Goal: Task Accomplishment & Management: Manage account settings

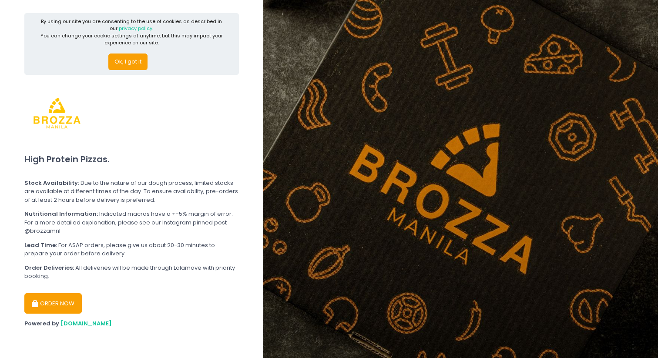
click at [47, 310] on button "ORDER NOW" at bounding box center [52, 303] width 57 height 21
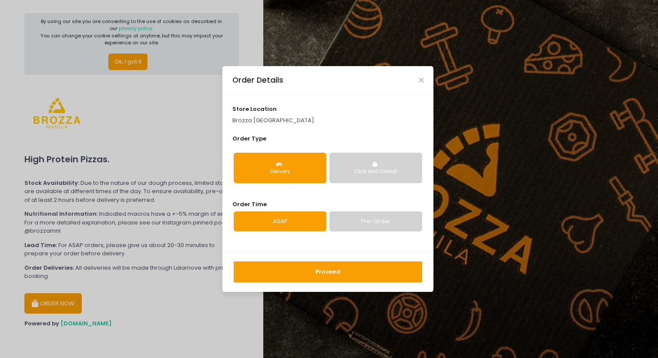
click at [283, 261] on div "Proceed" at bounding box center [327, 271] width 211 height 41
click at [283, 266] on button "Proceed" at bounding box center [328, 272] width 188 height 21
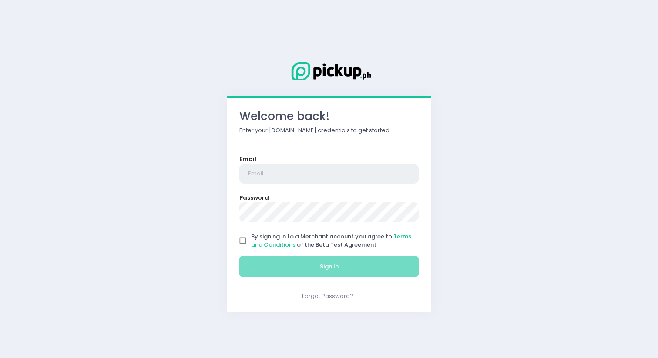
click at [350, 175] on input "email" at bounding box center [328, 174] width 179 height 20
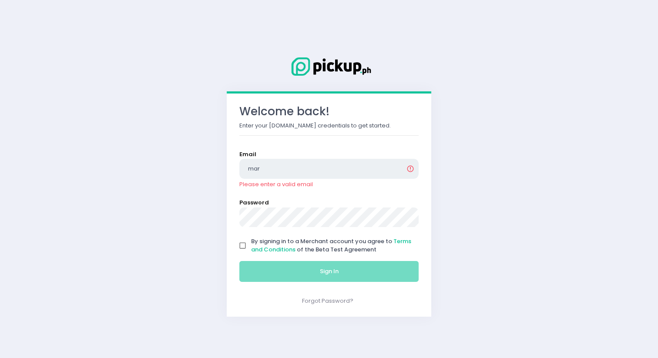
type input "[EMAIL_ADDRESS][DOMAIN_NAME]"
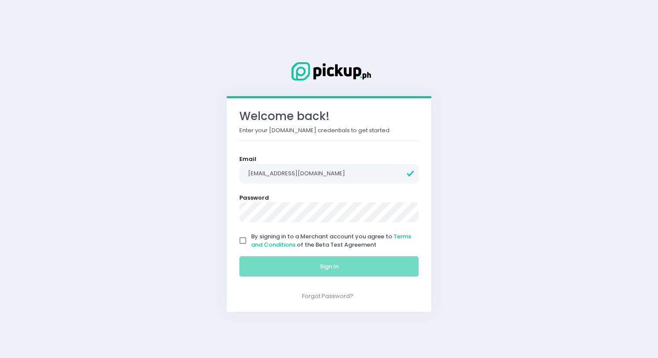
click at [241, 242] on input "By signing in to a Merchant account you agree to Terms and Conditions of the Be…" at bounding box center [243, 240] width 17 height 17
checkbox input "true"
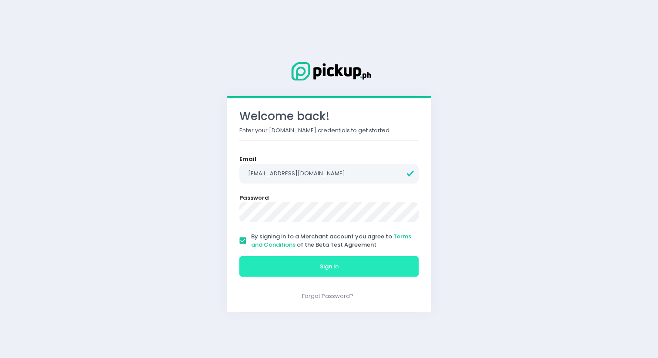
click at [246, 258] on button "Sign In" at bounding box center [328, 266] width 179 height 21
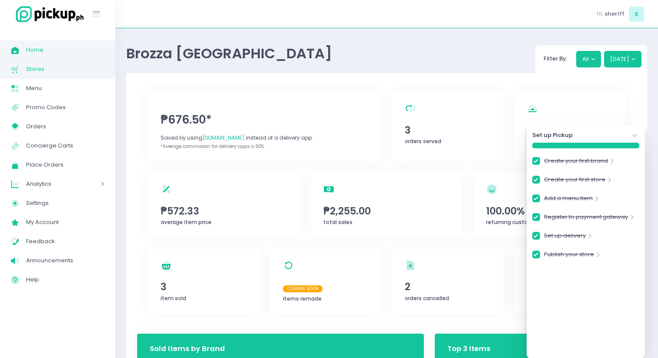
click at [84, 67] on span "Stores" at bounding box center [65, 69] width 78 height 11
checkbox input "true"
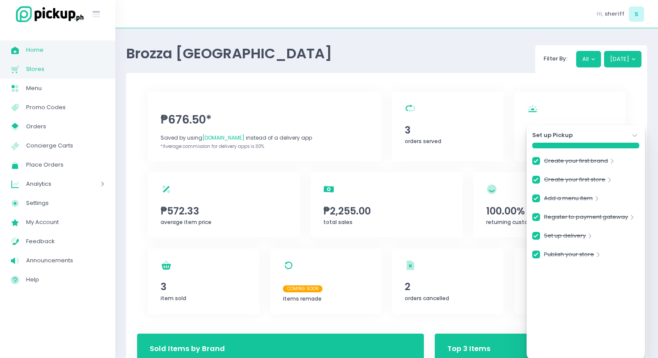
checkbox input "true"
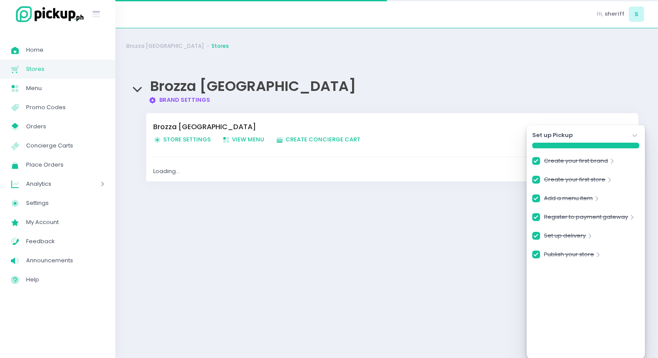
checkbox input "true"
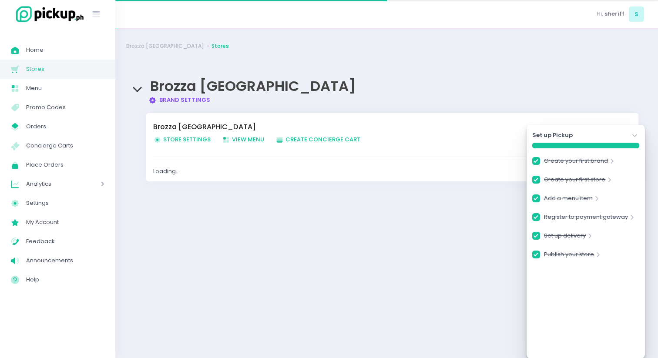
checkbox input "true"
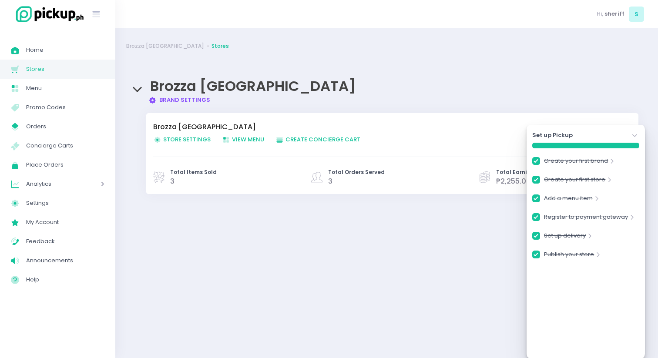
click at [173, 137] on span "Store Settings Created with Sketch. Store Settings" at bounding box center [181, 139] width 57 height 8
checkbox input "true"
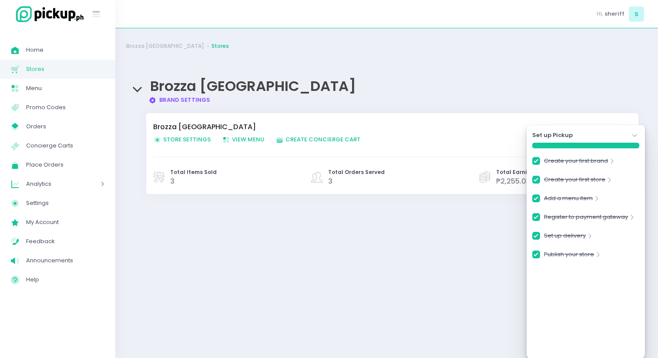
checkbox input "true"
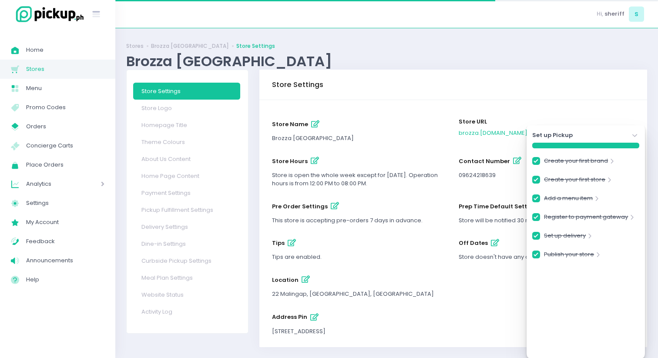
checkbox input "true"
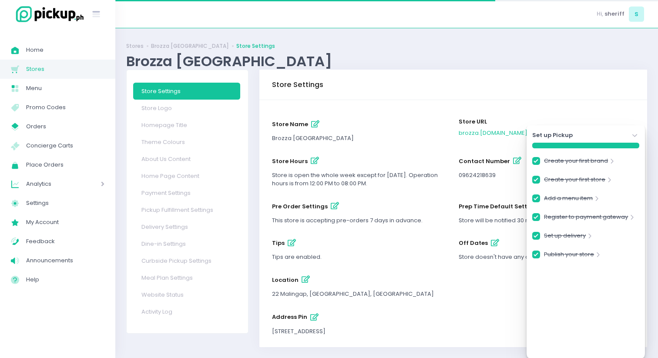
checkbox input "true"
click at [639, 136] on icon "Stockholm-icons / Navigation / Angle-down Created with Sketch." at bounding box center [634, 135] width 9 height 9
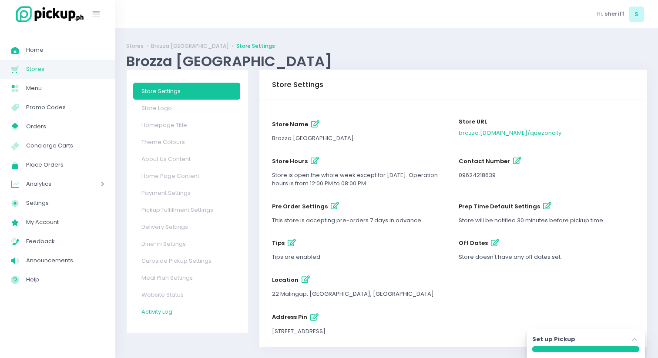
click at [180, 317] on link "Activity Log" at bounding box center [186, 311] width 107 height 17
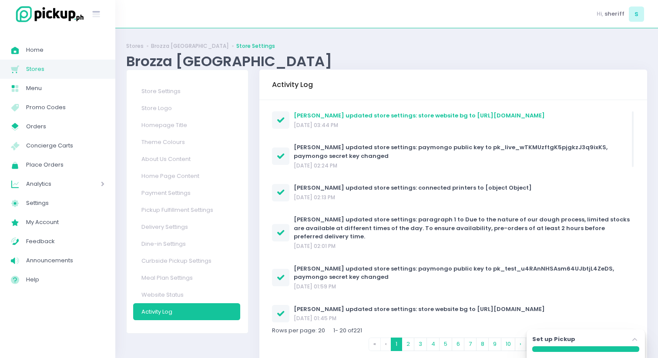
click at [457, 114] on span "updated store settings: store website bg to [URL][DOMAIN_NAME]" at bounding box center [444, 115] width 199 height 8
drag, startPoint x: 457, startPoint y: 114, endPoint x: 505, endPoint y: 123, distance: 49.0
click at [505, 120] on div "[PERSON_NAME] updated store settings: store website bg to [URL][DOMAIN_NAME]" at bounding box center [419, 115] width 251 height 9
drag, startPoint x: 506, startPoint y: 125, endPoint x: 458, endPoint y: 116, distance: 48.3
click at [458, 116] on div "[PERSON_NAME] updated store settings: store website bg to [URL][DOMAIN_NAME]" at bounding box center [419, 115] width 251 height 9
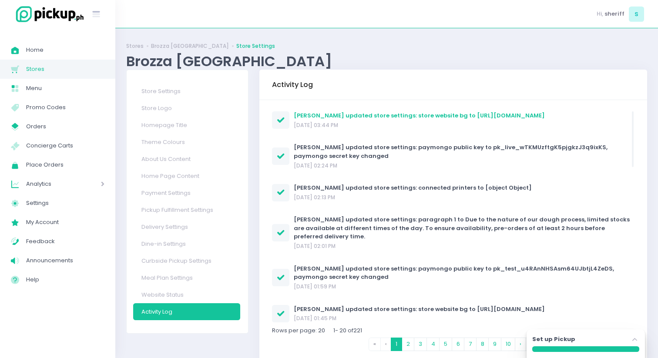
copy span "[URL][DOMAIN_NAME]"
click at [468, 70] on div "Activity Log" at bounding box center [453, 85] width 388 height 30
click at [254, 181] on div "Store Settings store name [GEOGRAPHIC_DATA] URL brozza .[DOMAIN_NAME] / [GEOGRA…" at bounding box center [453, 224] width 399 height 309
click at [180, 176] on link "Home Page Content" at bounding box center [186, 176] width 107 height 17
